Goal: Task Accomplishment & Management: Manage account settings

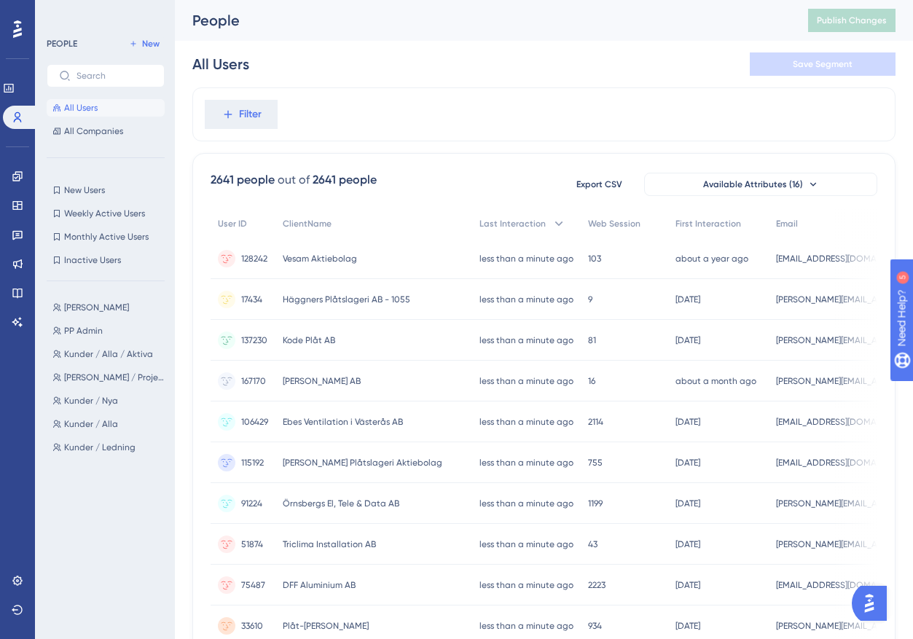
click at [510, 106] on div "Filter" at bounding box center [543, 114] width 703 height 54
click at [20, 180] on icon at bounding box center [16, 175] width 9 height 9
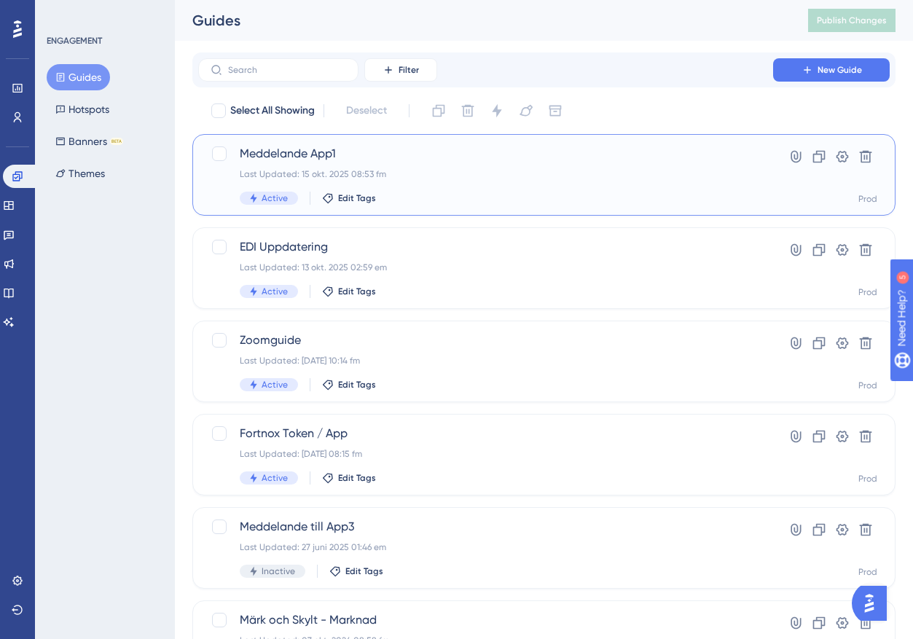
click at [473, 177] on div "Last Updated: 15 okt. 2025 08:53 fm" at bounding box center [486, 174] width 492 height 12
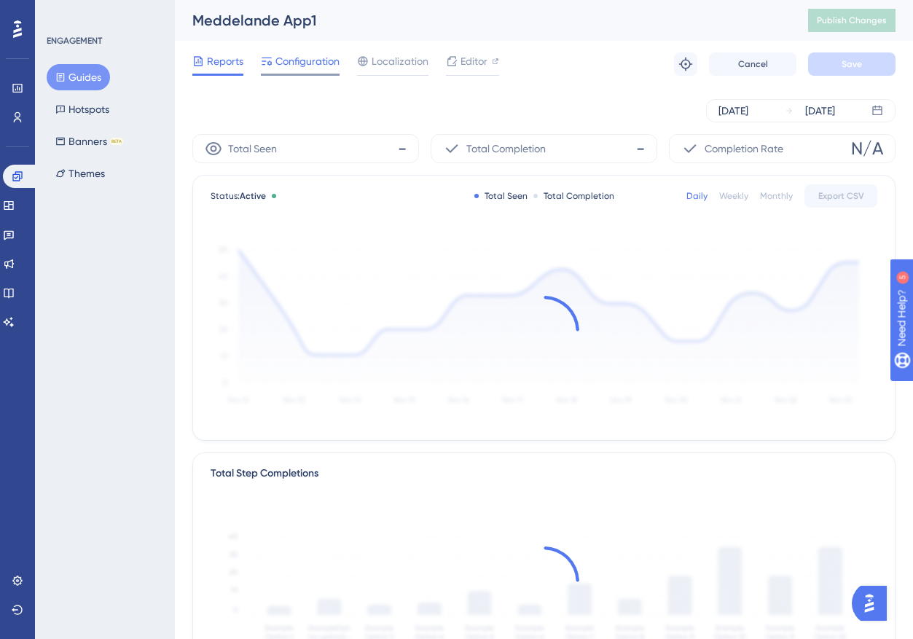
click at [310, 63] on span "Configuration" at bounding box center [307, 60] width 64 height 17
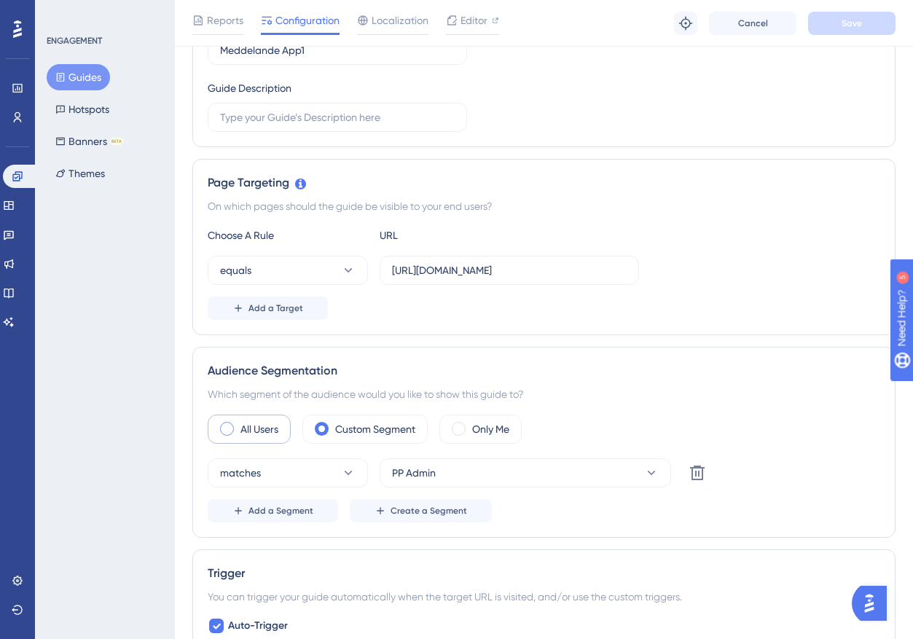
click at [256, 430] on label "All Users" at bounding box center [259, 428] width 38 height 17
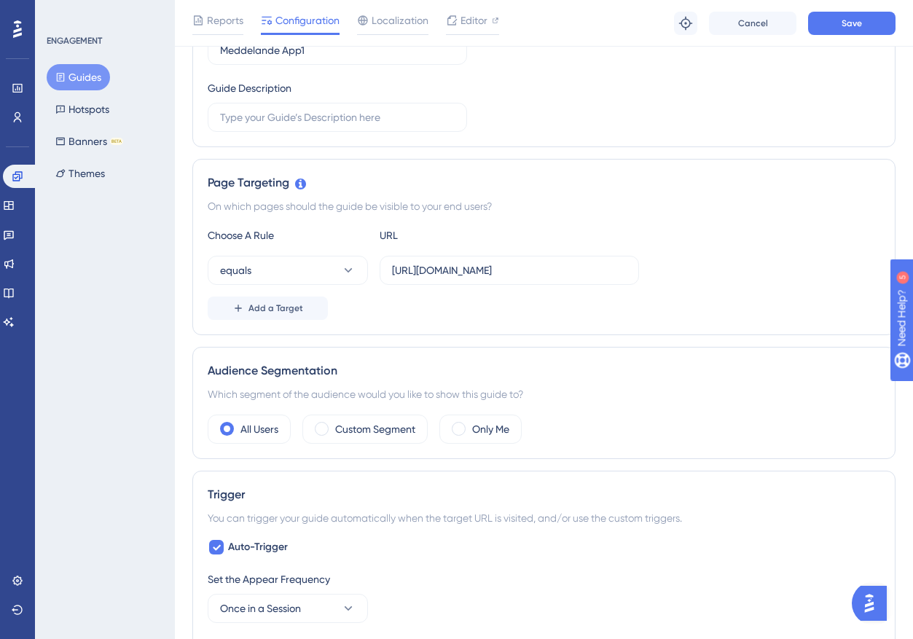
scroll to position [364, 0]
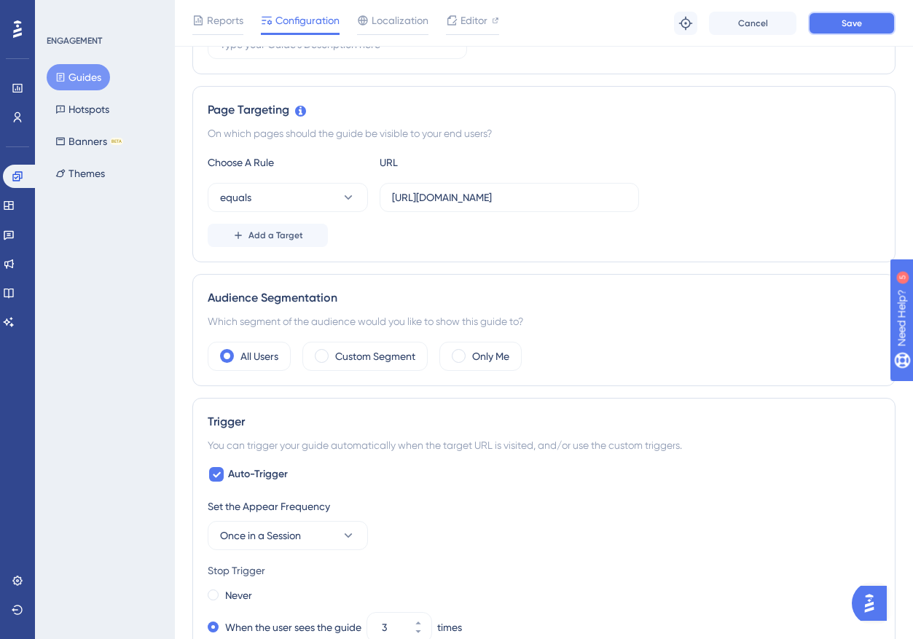
click at [861, 28] on span "Save" at bounding box center [852, 23] width 20 height 12
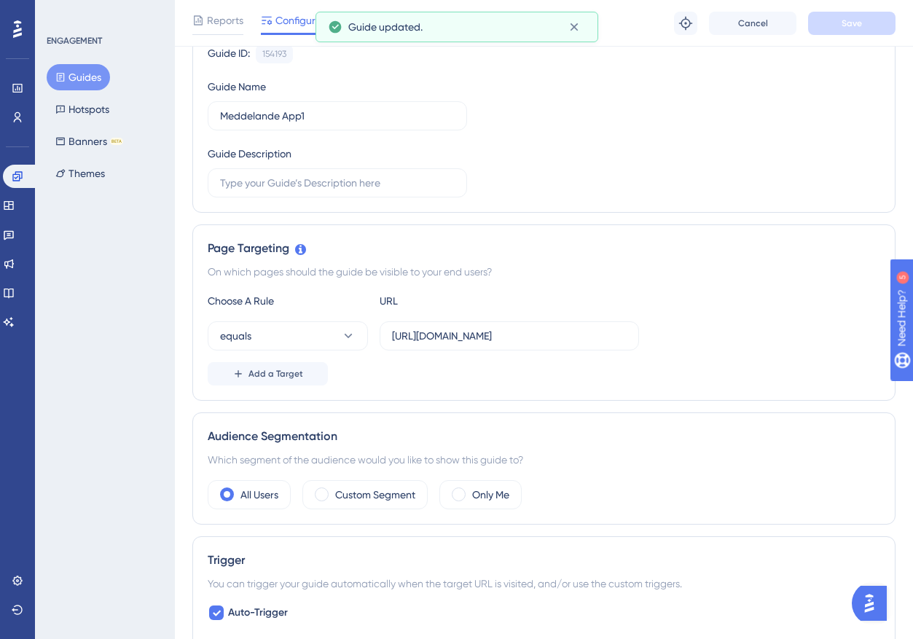
scroll to position [0, 0]
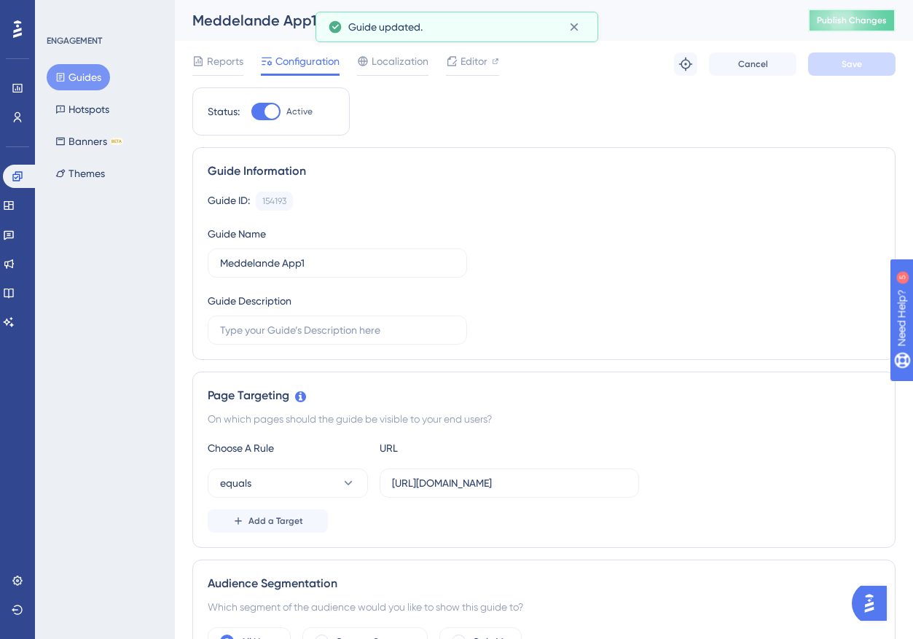
click at [863, 27] on button "Publish Changes" at bounding box center [851, 20] width 87 height 23
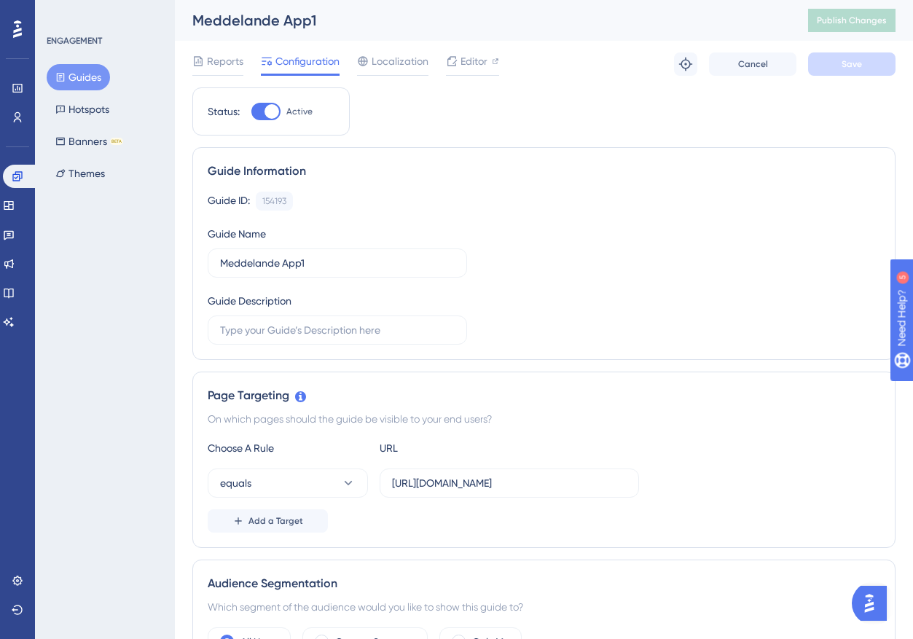
click at [101, 376] on div "ENGAGEMENT Guides Hotspots Banners BETA Themes" at bounding box center [105, 319] width 140 height 639
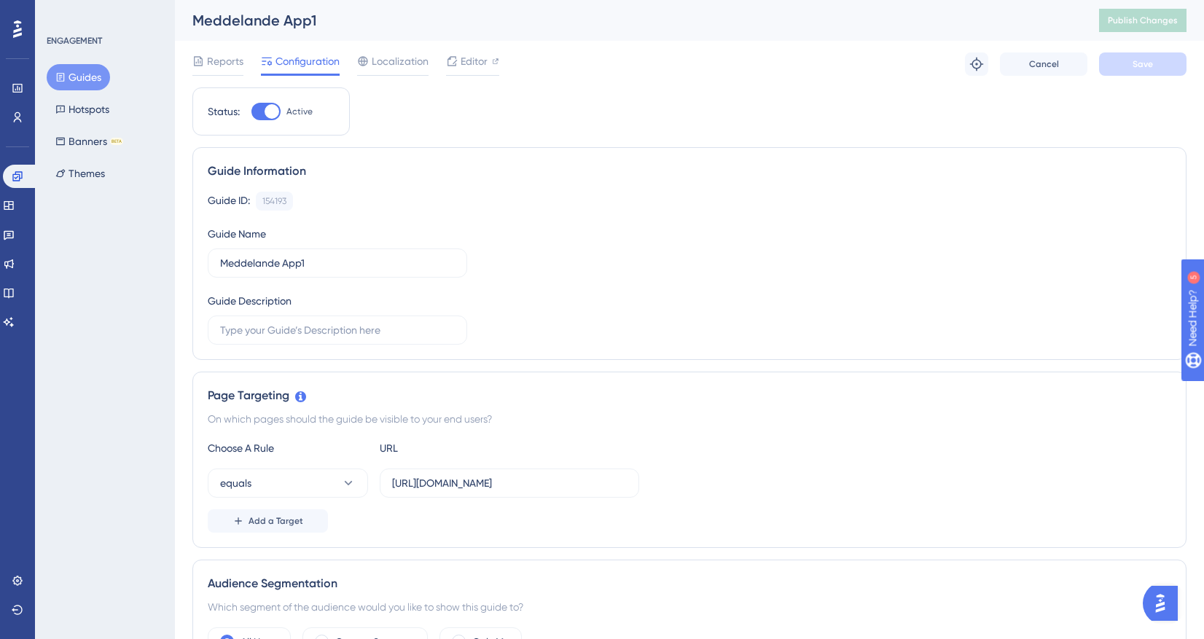
click at [79, 77] on button "Guides" at bounding box center [78, 77] width 63 height 26
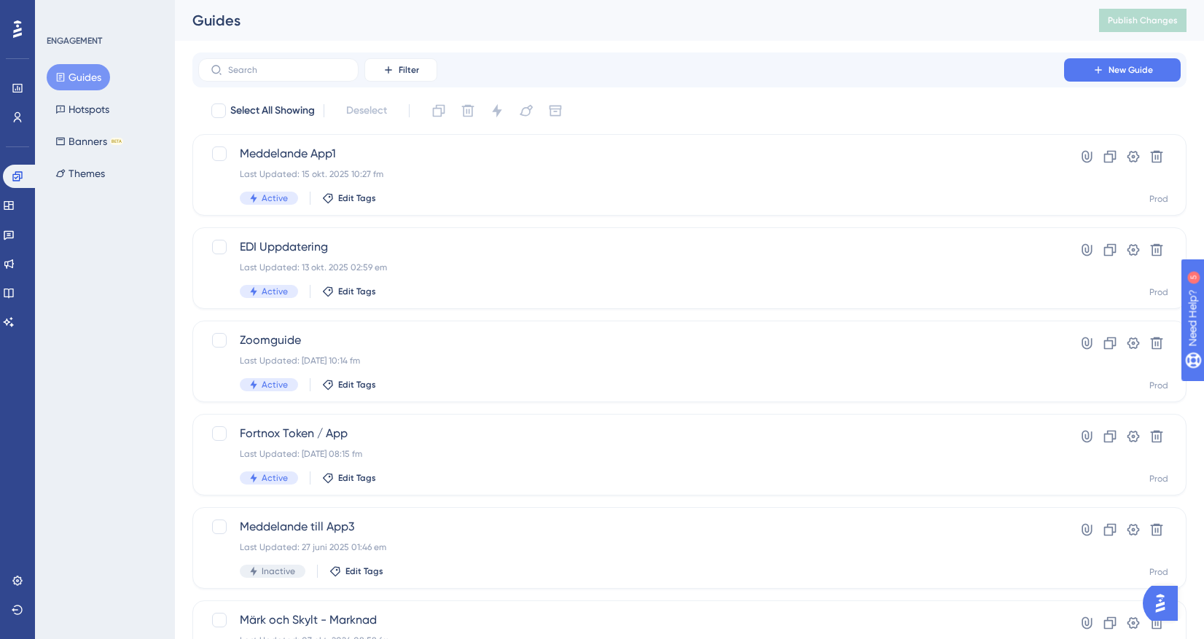
click at [95, 305] on div "ENGAGEMENT Guides Hotspots Banners BETA Themes" at bounding box center [105, 319] width 140 height 639
click at [923, 67] on span "New Guide" at bounding box center [1130, 70] width 44 height 12
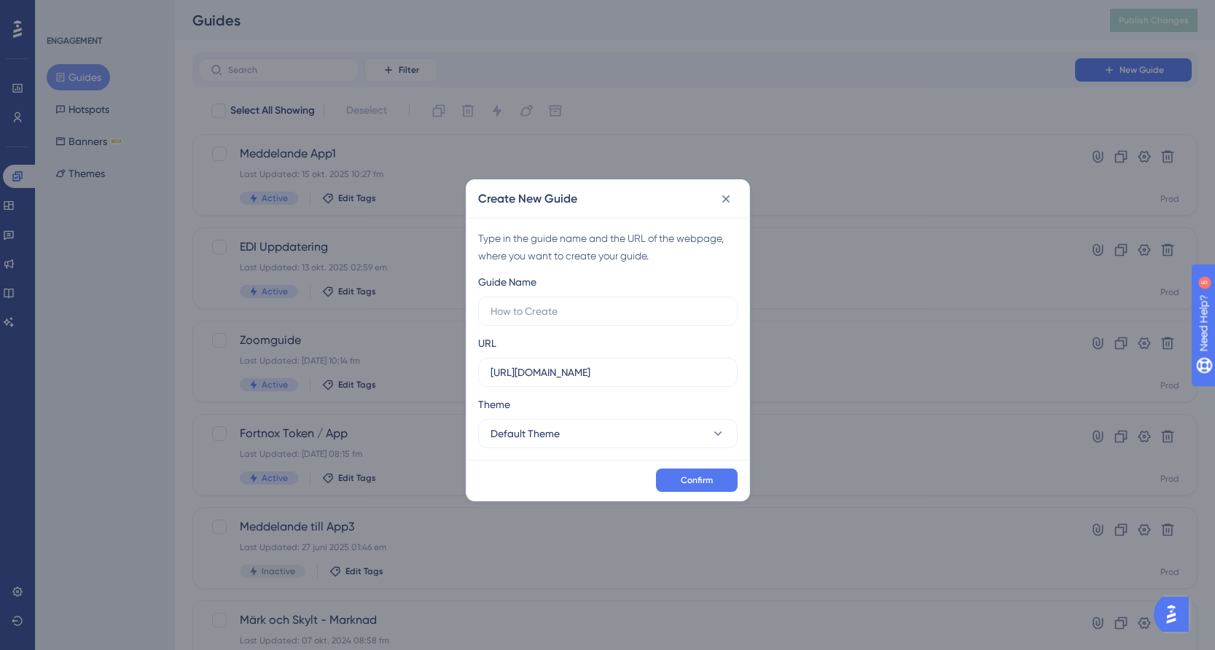
click at [645, 398] on div "Theme" at bounding box center [607, 407] width 259 height 23
click at [560, 308] on input "text" at bounding box center [607, 311] width 235 height 16
type input "Meddelande App2"
click at [632, 431] on button "Default Theme" at bounding box center [607, 433] width 259 height 29
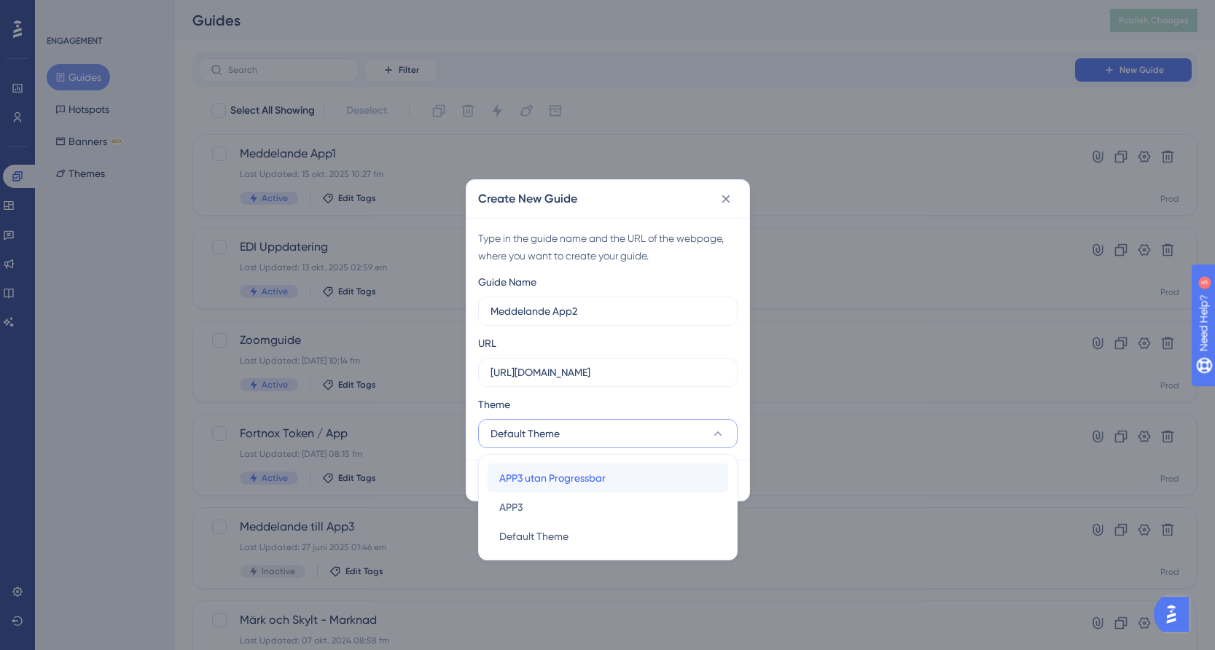
click at [595, 476] on span "APP3 utan Progressbar" at bounding box center [552, 477] width 106 height 17
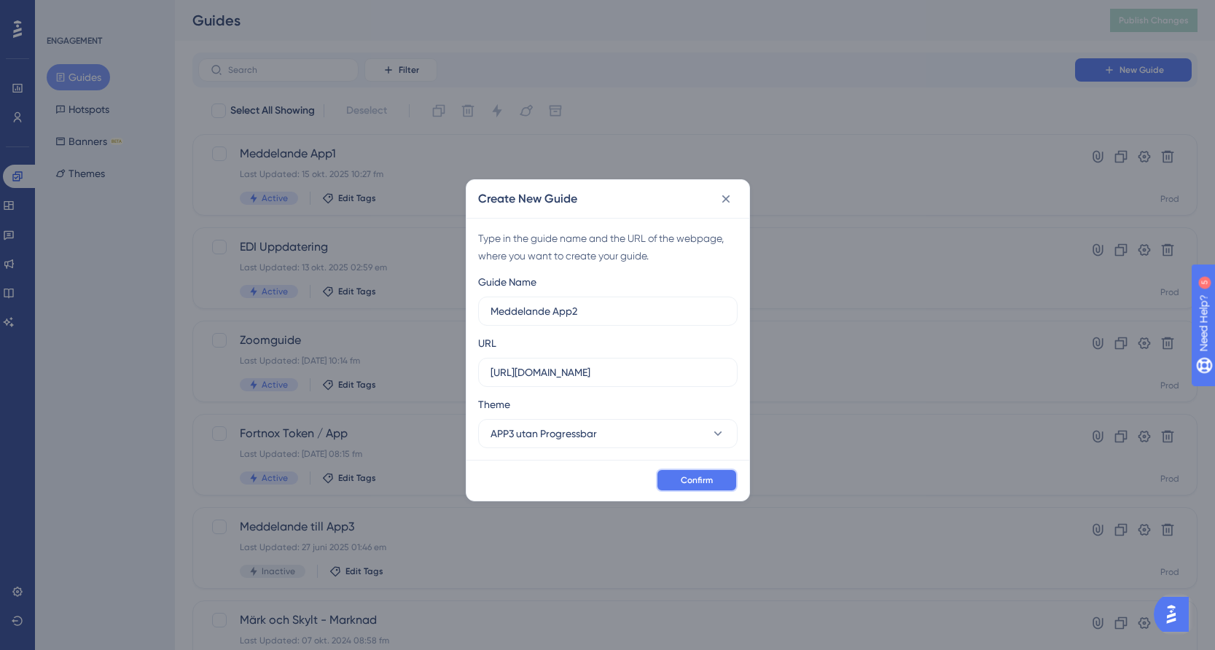
click at [713, 483] on button "Confirm" at bounding box center [697, 480] width 82 height 23
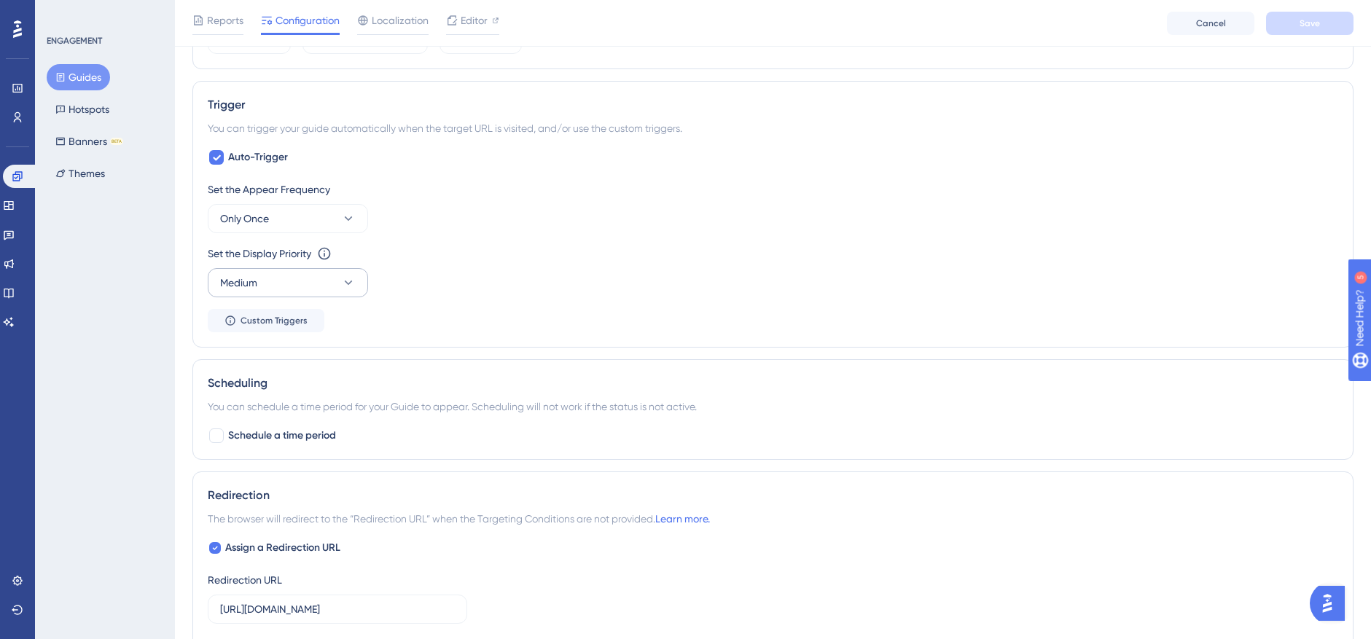
scroll to position [583, 0]
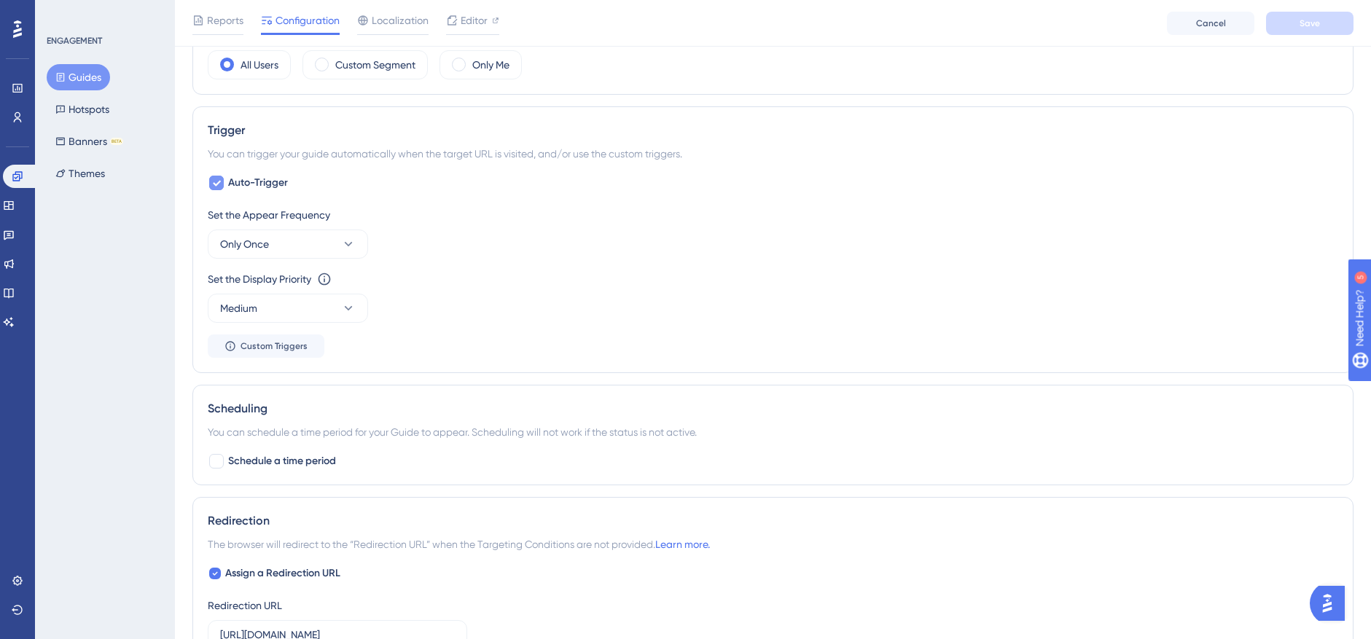
click at [252, 183] on span "Auto-Trigger" at bounding box center [258, 182] width 60 height 17
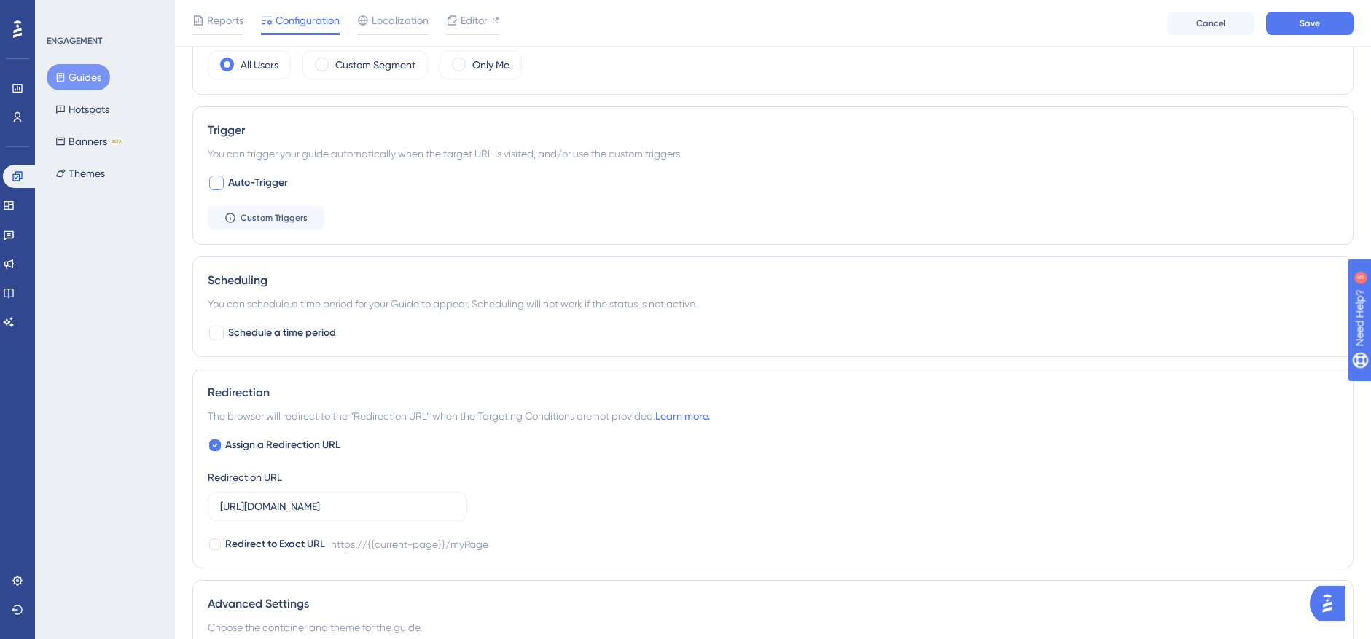
click at [252, 180] on span "Auto-Trigger" at bounding box center [258, 182] width 60 height 17
checkbox input "true"
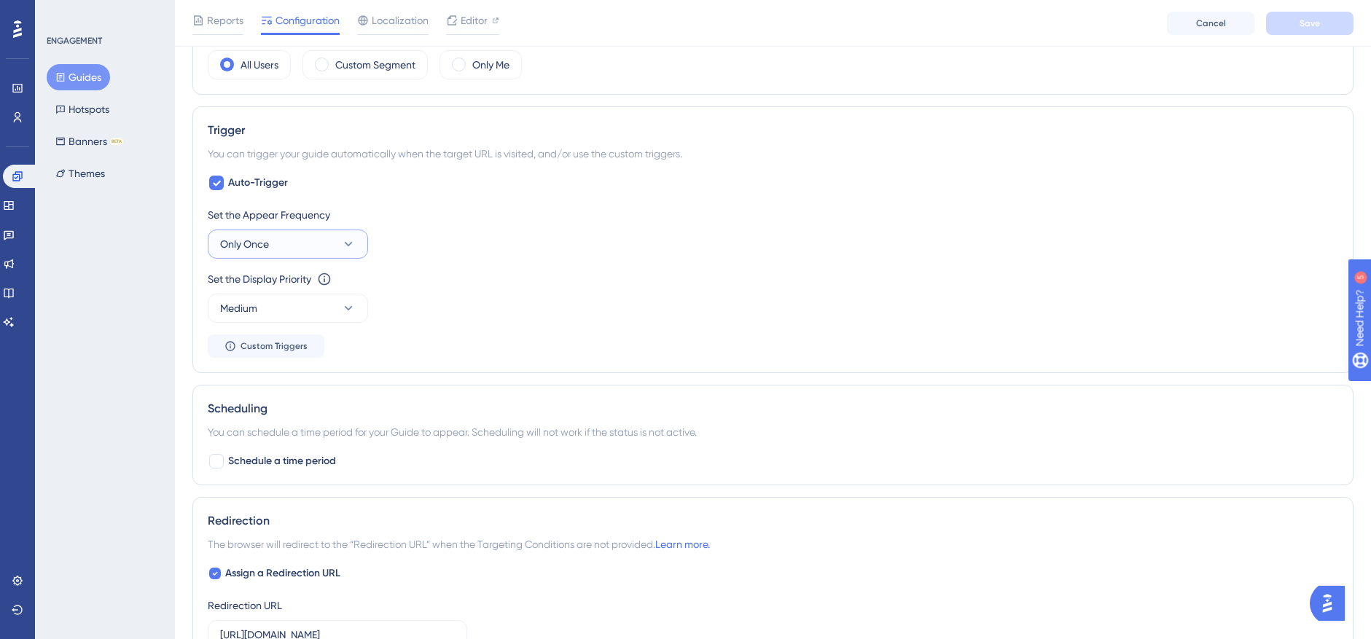
click at [329, 247] on button "Only Once" at bounding box center [288, 244] width 160 height 29
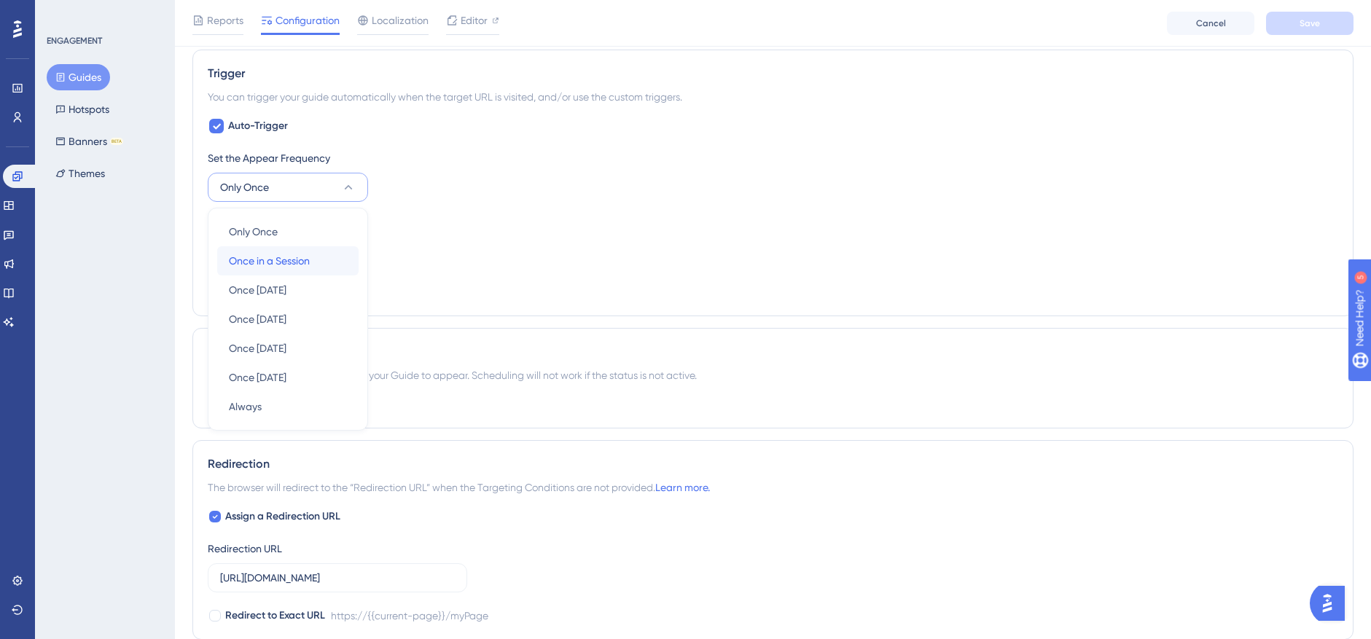
click at [316, 262] on div "Once in a Session Once in a Session" at bounding box center [288, 260] width 118 height 29
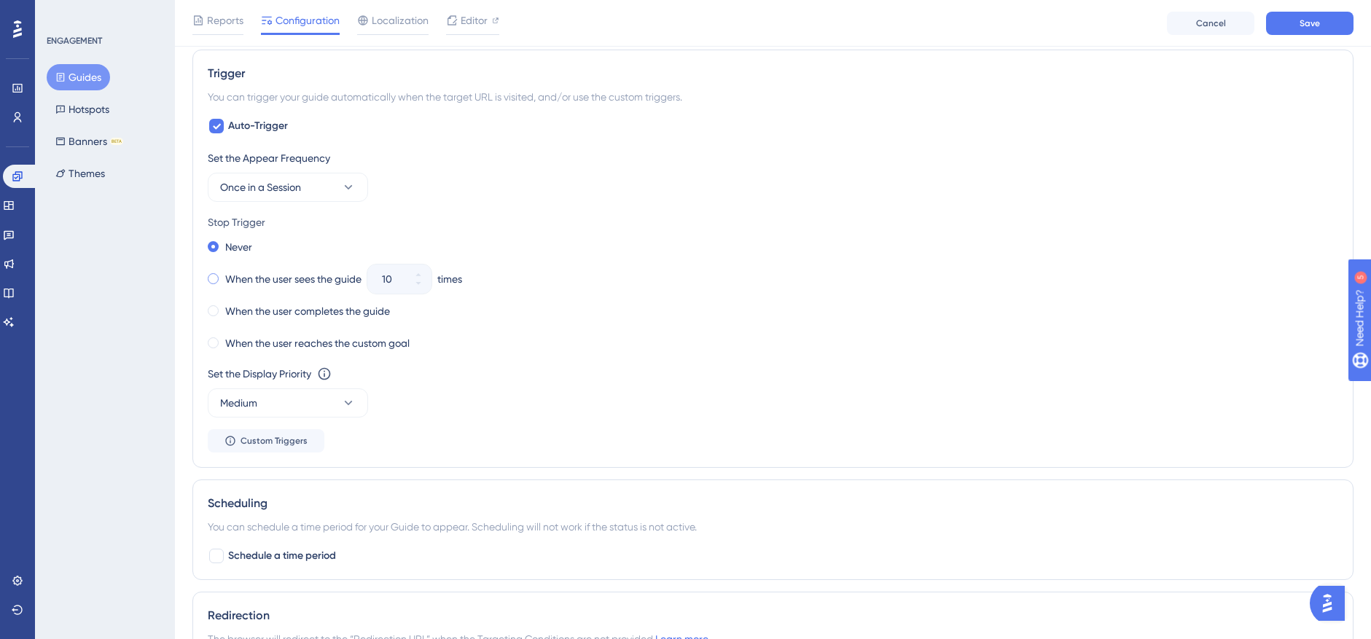
click at [271, 272] on label "When the user sees the guide" at bounding box center [293, 278] width 136 height 17
click at [383, 281] on div "10" at bounding box center [386, 279] width 38 height 29
click at [383, 281] on input "10" at bounding box center [392, 278] width 20 height 17
type input "3"
click at [713, 264] on div "Never When the user sees the guide 3 times When the user completes the guide Wh…" at bounding box center [773, 295] width 1130 height 117
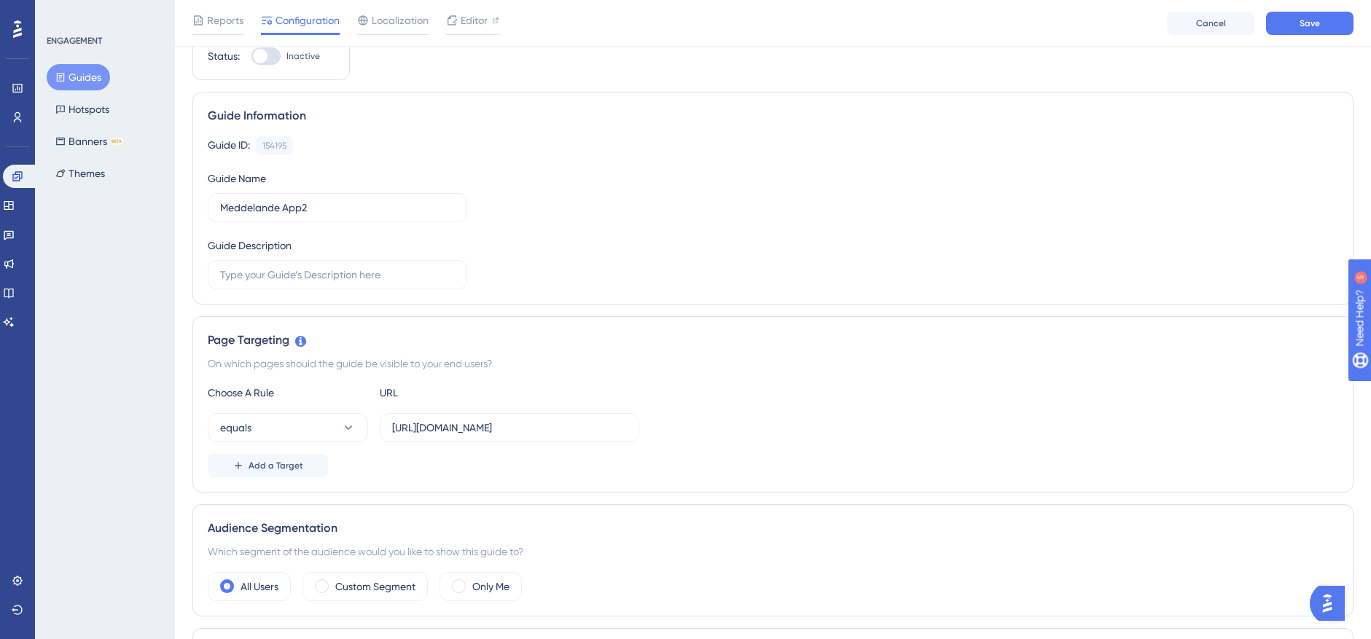
scroll to position [0, 0]
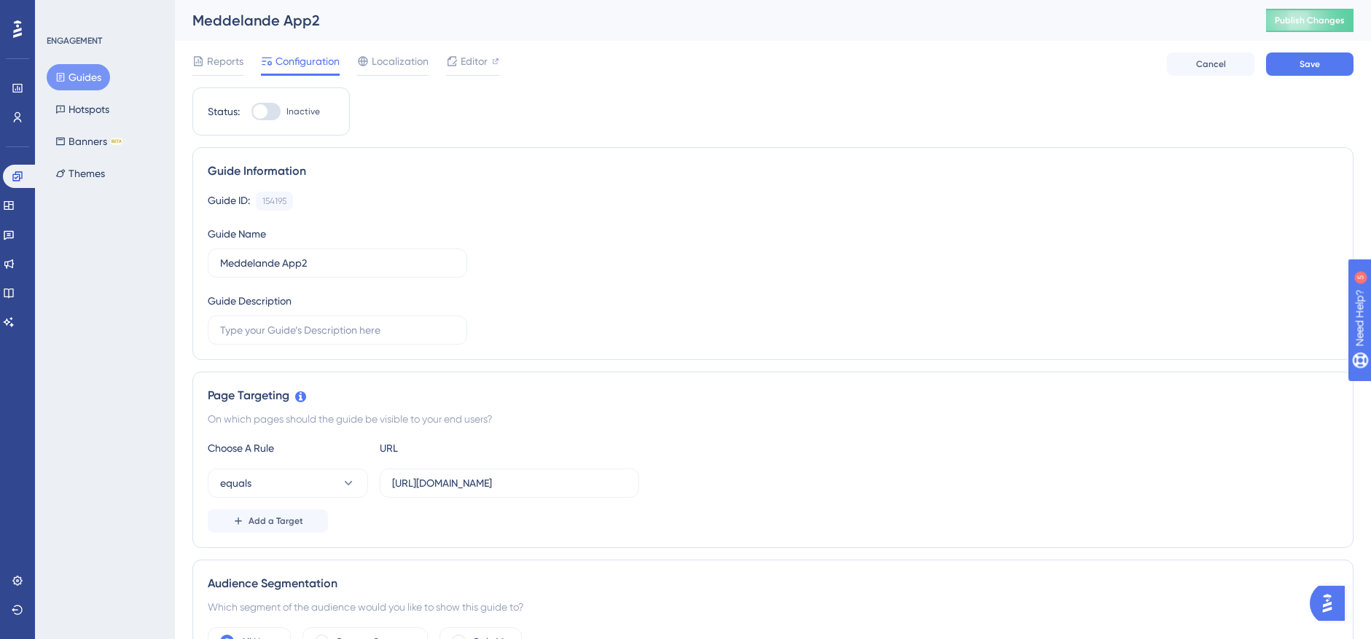
click at [267, 108] on div at bounding box center [265, 111] width 29 height 17
click at [251, 111] on input "Inactive" at bounding box center [251, 111] width 1 height 1
checkbox input "true"
click at [923, 62] on button "Save" at bounding box center [1309, 63] width 87 height 23
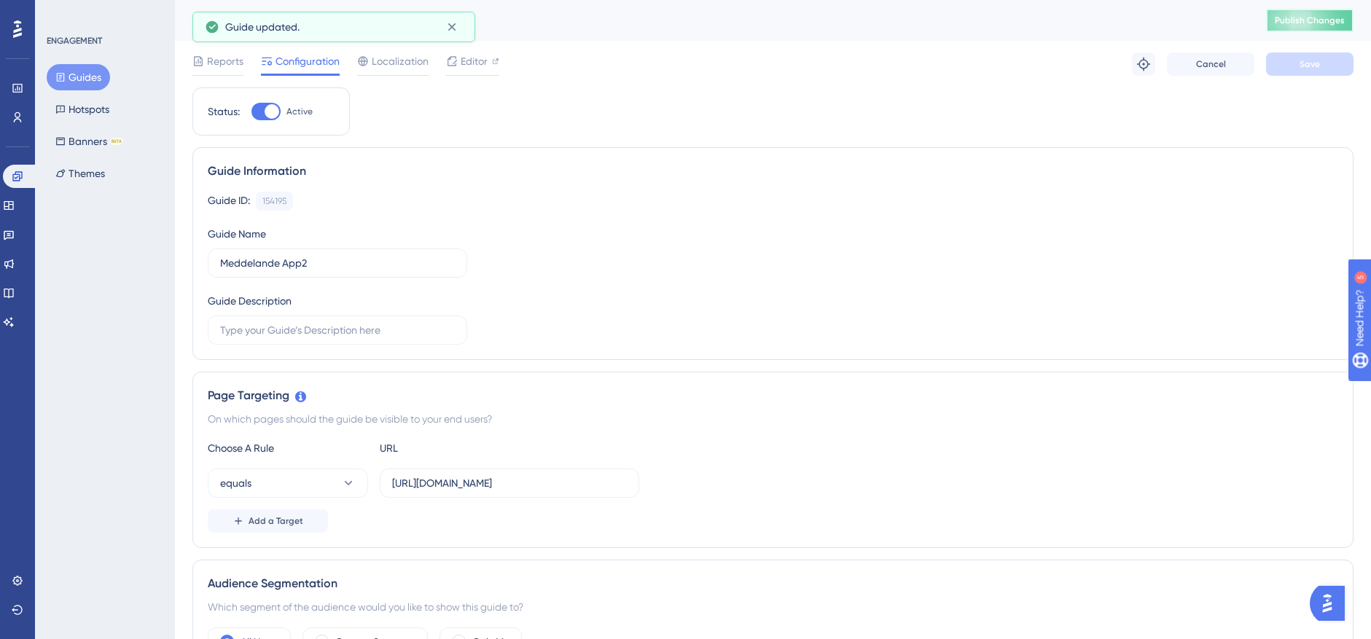
click at [923, 20] on span "Publish Changes" at bounding box center [1309, 21] width 70 height 12
click at [92, 81] on button "Guides" at bounding box center [78, 77] width 63 height 26
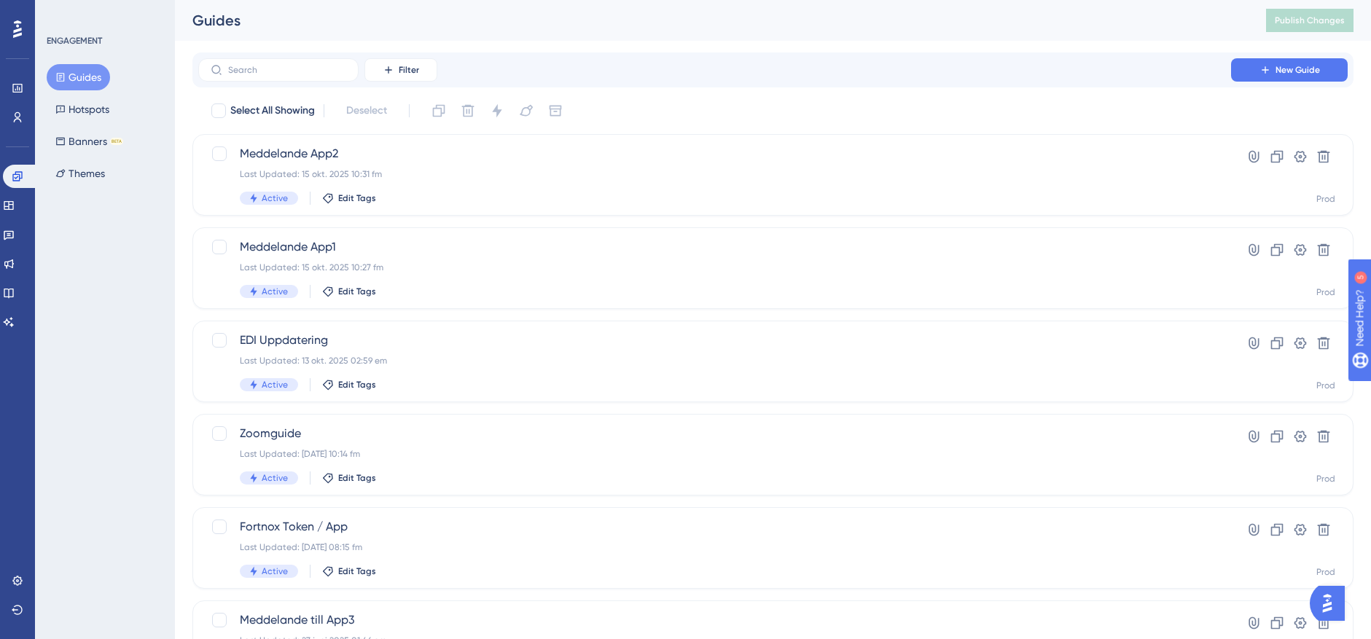
click at [142, 268] on div "ENGAGEMENT Guides Hotspots Banners BETA Themes" at bounding box center [105, 319] width 140 height 639
